Goal: Task Accomplishment & Management: Use online tool/utility

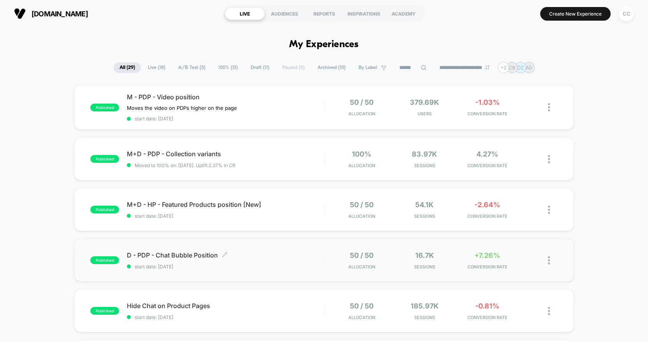
click at [317, 258] on span "D - PDP - Chat Bubble Position Click to edit experience details" at bounding box center [225, 255] width 197 height 8
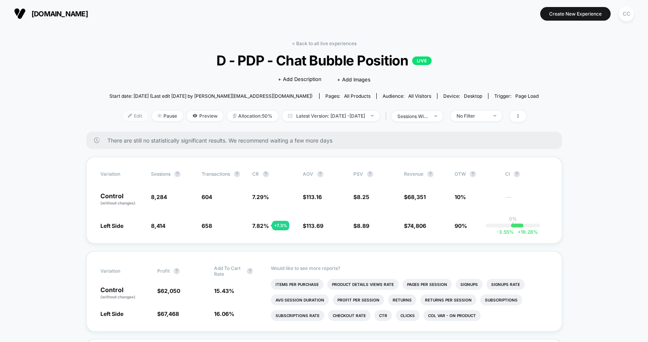
click at [125, 116] on span "Edit" at bounding box center [135, 116] width 26 height 11
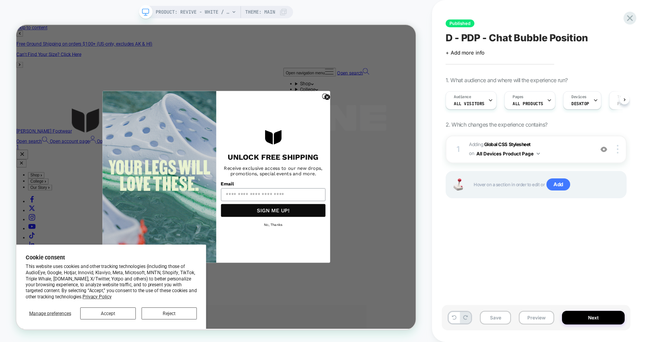
scroll to position [0, 0]
click at [560, 151] on span "Adding Global CSS Stylesheet on All Devices Product Page" at bounding box center [529, 149] width 121 height 18
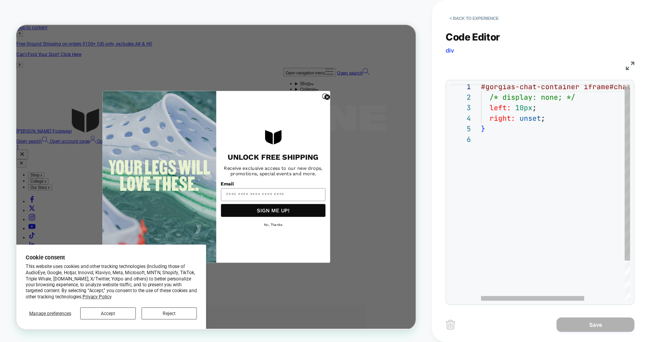
scroll to position [42, 4]
click at [515, 130] on div "#gorgias-chat-container iframe#chat-button { /* display: none; */ left: 10px ; …" at bounding box center [584, 215] width 207 height 269
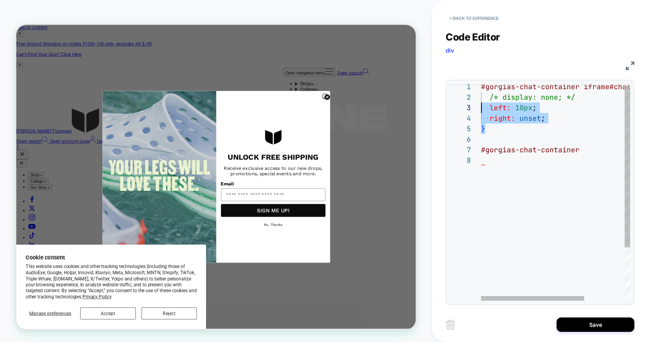
scroll to position [21, 0]
drag, startPoint x: 491, startPoint y: 130, endPoint x: 470, endPoint y: 110, distance: 29.5
click at [469, 109] on div "**********" at bounding box center [540, 192] width 180 height 217
click at [588, 147] on div "#gorgias-chat-container" at bounding box center [584, 151] width 207 height 11
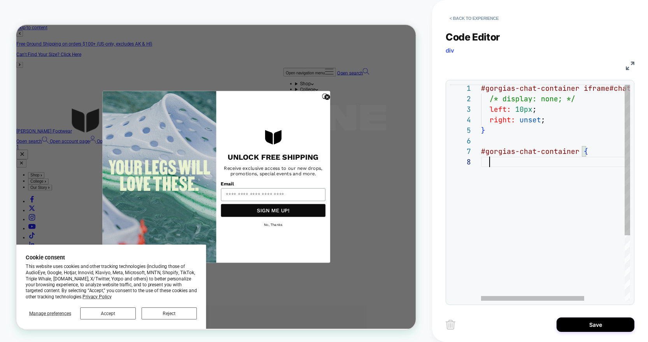
scroll to position [95, 4]
type textarea "*"
click at [506, 189] on div "}" at bounding box center [584, 193] width 207 height 11
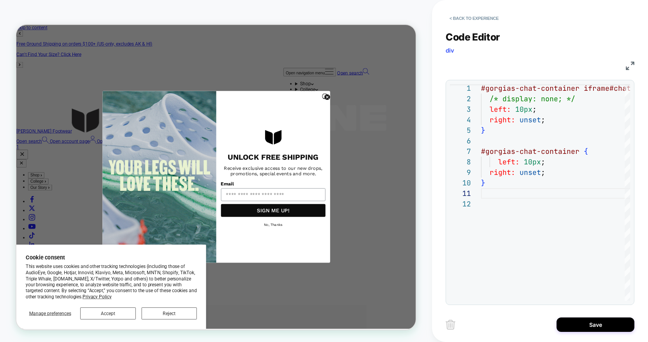
click at [427, 120] on circle "Close dialog" at bounding box center [430, 120] width 7 height 7
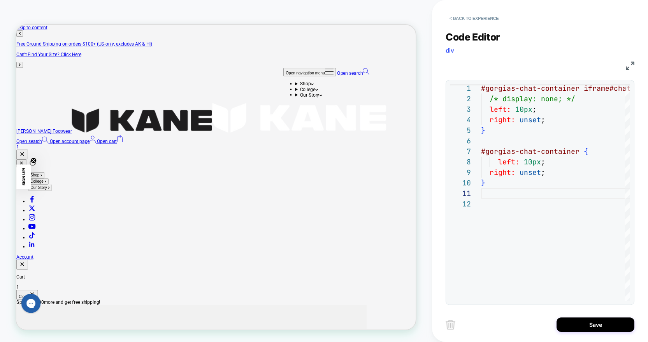
click at [37, 306] on icon "Gorgias live chat" at bounding box center [34, 307] width 9 height 9
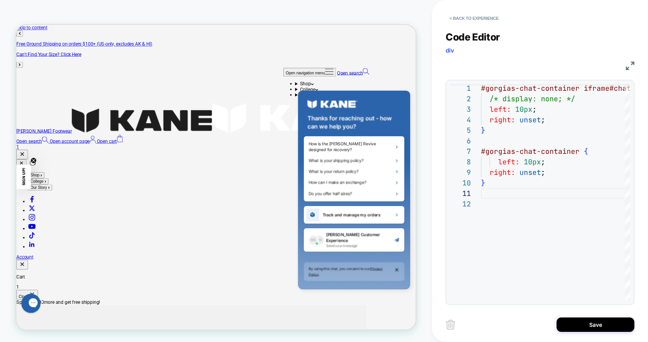
drag, startPoint x: 38, startPoint y: 306, endPoint x: 49, endPoint y: 305, distance: 11.7
click at [61, 305] on icon "Gorgias live chat" at bounding box center [65, 305] width 9 height 9
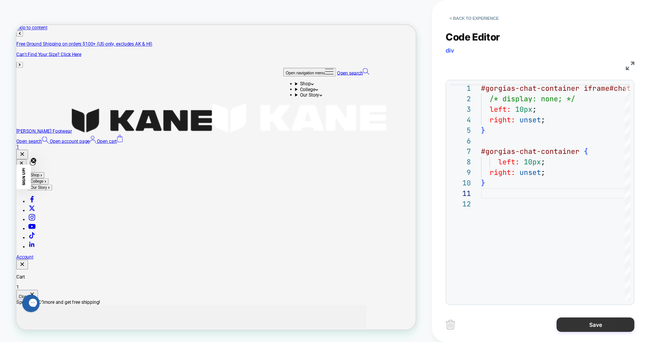
click at [612, 319] on button "Save" at bounding box center [596, 324] width 78 height 14
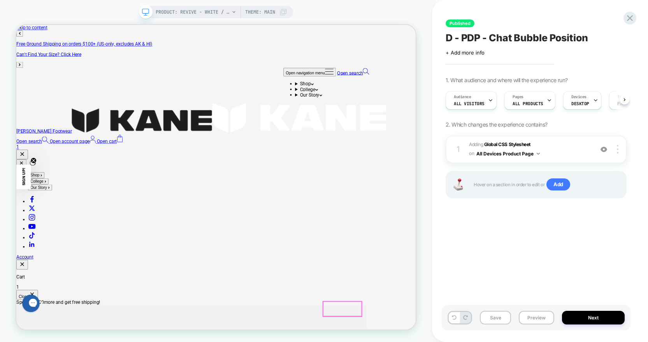
scroll to position [0, 0]
click at [61, 307] on div "Gorgias live chat" at bounding box center [65, 306] width 9 height 11
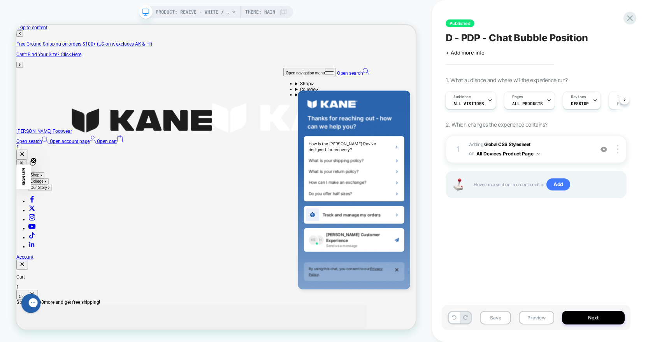
click at [61, 307] on div "Gorgias live chat" at bounding box center [65, 306] width 9 height 11
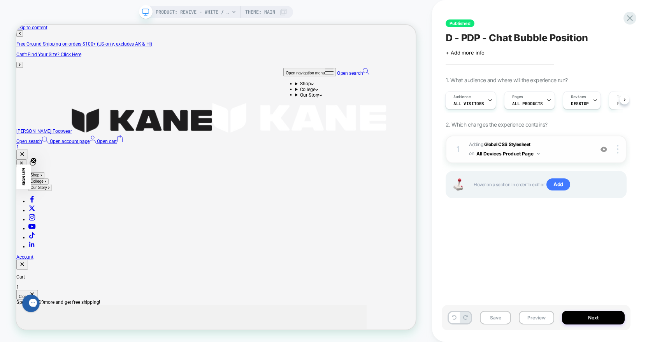
click at [566, 152] on span "Adding Global CSS Stylesheet on All Devices Product Page" at bounding box center [529, 149] width 121 height 18
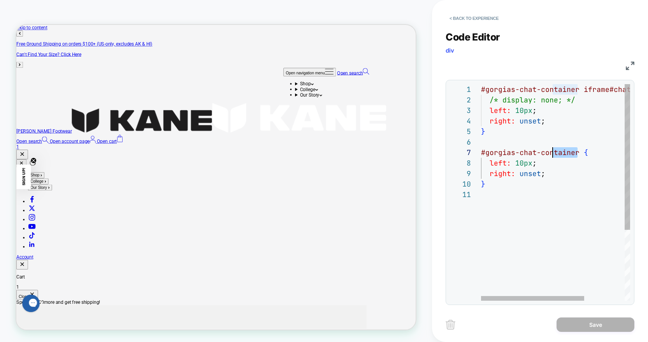
scroll to position [63, 0]
drag, startPoint x: 569, startPoint y: 152, endPoint x: 475, endPoint y: 155, distance: 93.1
click at [481, 155] on div "#gorgias-chat-container iframe#chat-button { /* display: none; */ left: 10px ; …" at bounding box center [584, 245] width 207 height 322
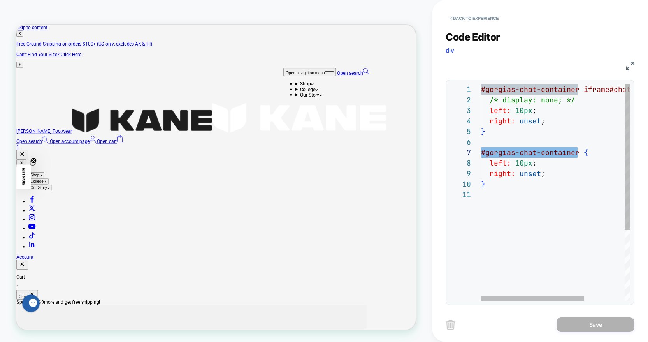
type textarea "**********"
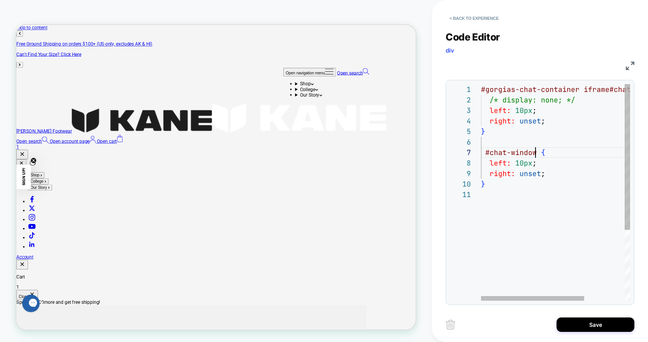
scroll to position [63, 55]
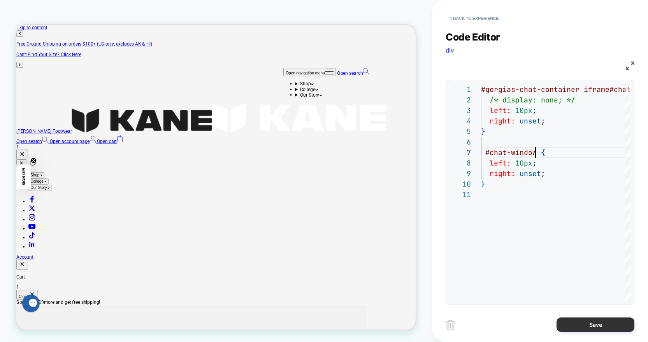
drag, startPoint x: 592, startPoint y: 326, endPoint x: 588, endPoint y: 324, distance: 4.2
click at [591, 325] on button "Save" at bounding box center [596, 324] width 78 height 14
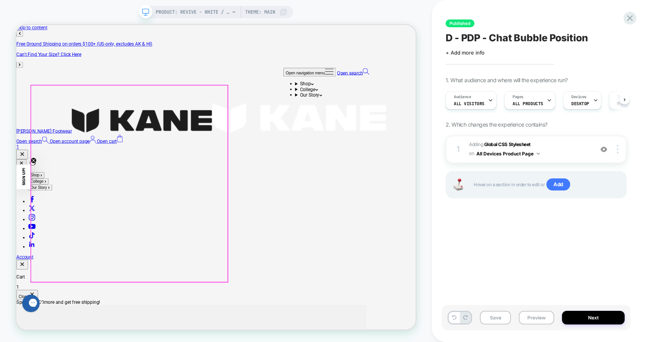
scroll to position [0, 0]
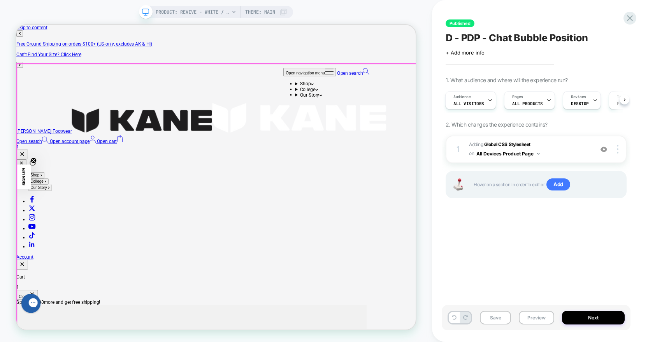
click at [61, 306] on div "Gorgias live chat" at bounding box center [65, 306] width 9 height 11
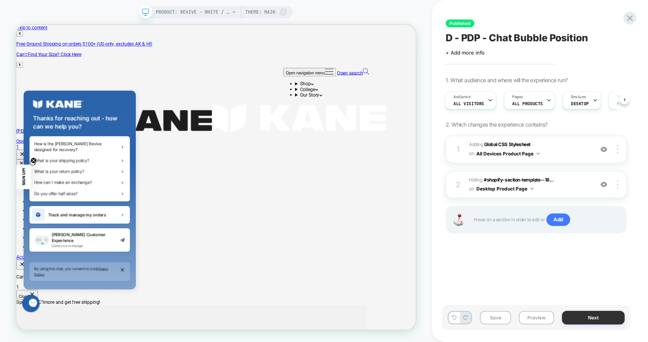
click at [592, 318] on button "Next" at bounding box center [593, 318] width 63 height 14
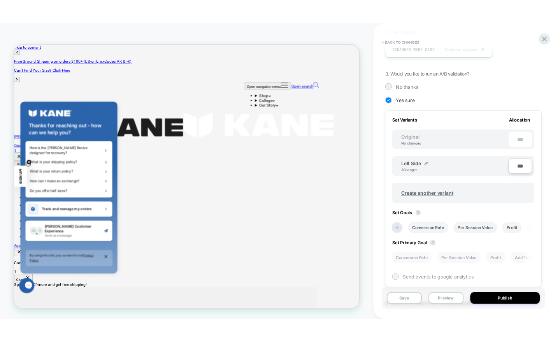
scroll to position [155, 0]
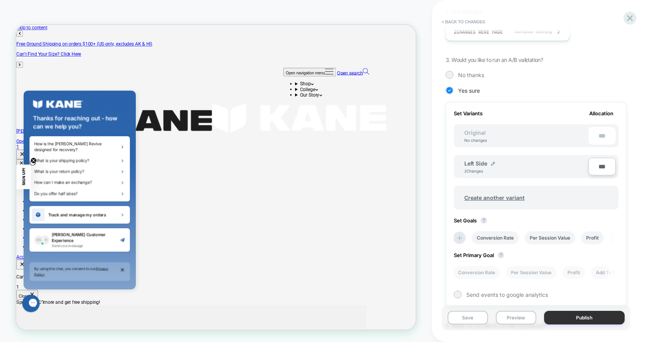
click at [572, 320] on button "Publish" at bounding box center [584, 318] width 81 height 14
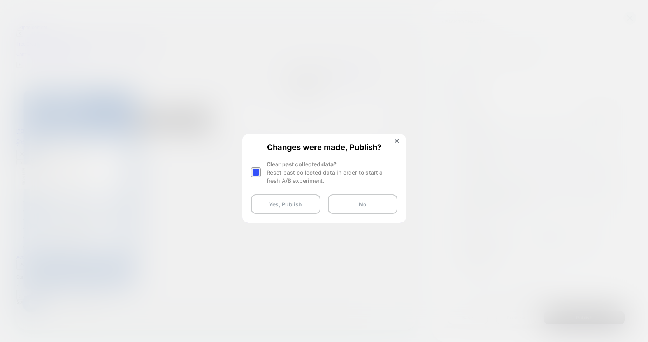
click at [253, 174] on div at bounding box center [256, 172] width 10 height 10
click at [297, 205] on button "Yes, Publish" at bounding box center [285, 203] width 69 height 19
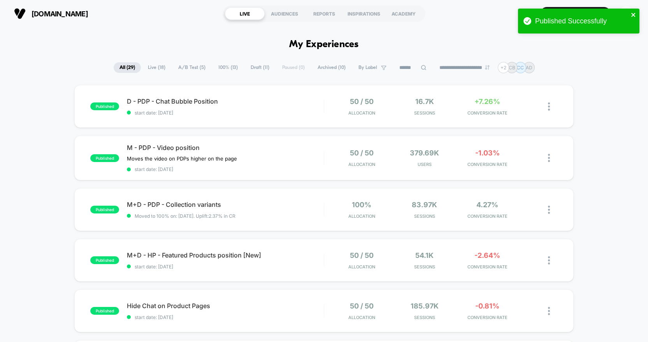
click at [633, 15] on icon "close" at bounding box center [634, 15] width 4 height 4
